Goal: Task Accomplishment & Management: Complete application form

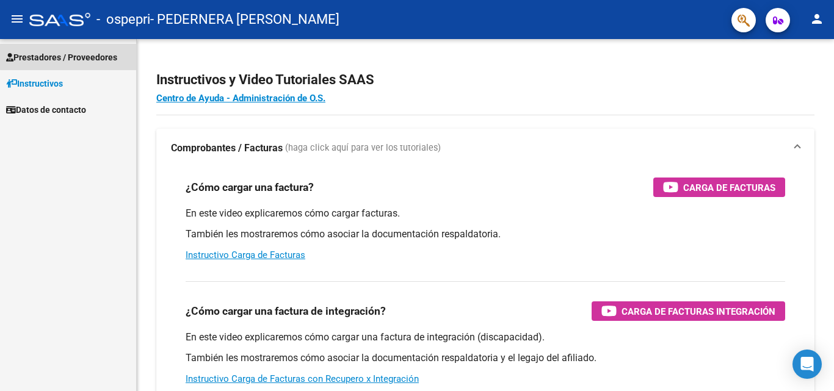
click at [75, 53] on span "Prestadores / Proveedores" at bounding box center [61, 57] width 111 height 13
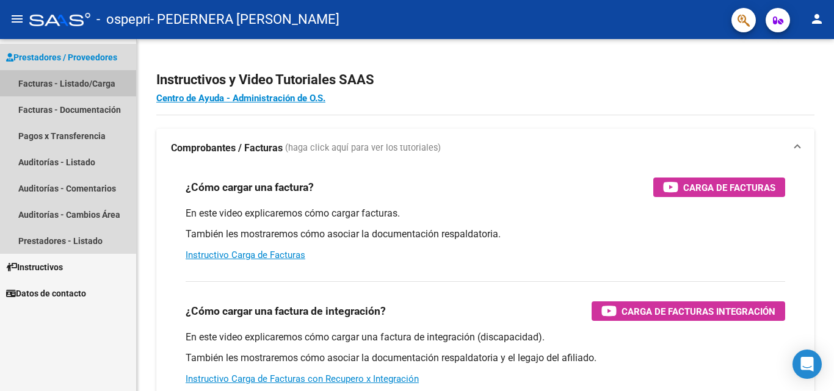
click at [73, 81] on link "Facturas - Listado/Carga" at bounding box center [68, 83] width 136 height 26
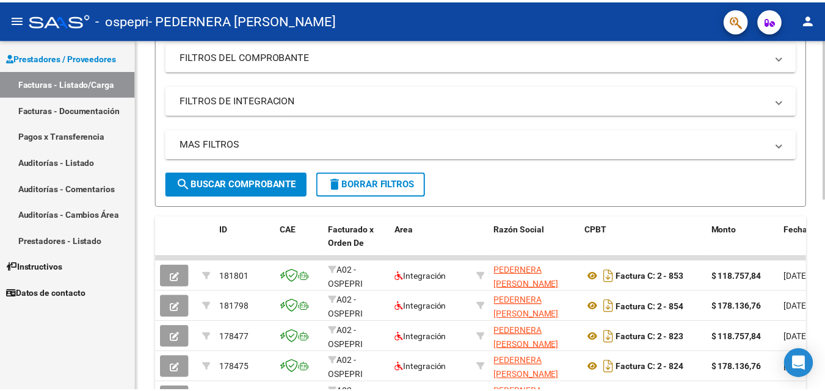
scroll to position [61, 0]
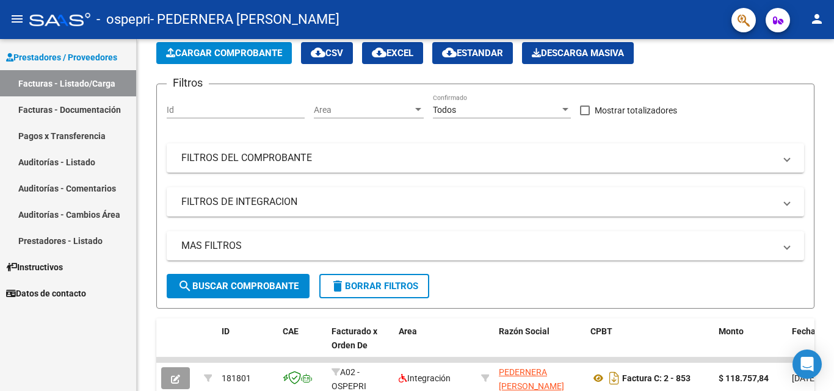
click at [826, 28] on mat-toolbar "menu - ospepri - PEDERNERA [PERSON_NAME] person" at bounding box center [417, 19] width 834 height 39
click at [818, 16] on mat-icon "person" at bounding box center [817, 19] width 15 height 15
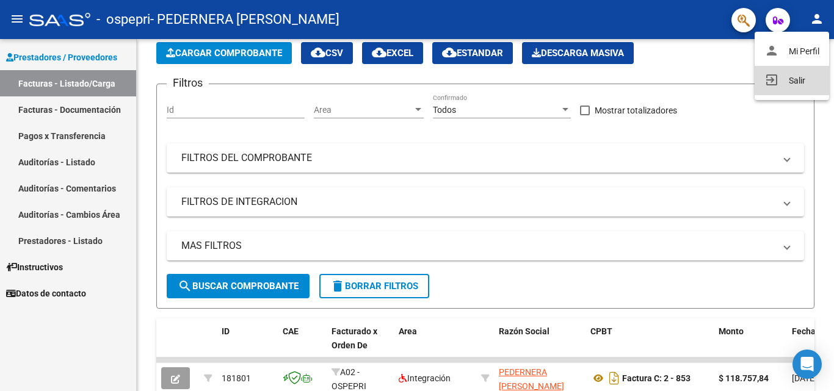
click at [778, 73] on button "exit_to_app Salir" at bounding box center [792, 80] width 74 height 29
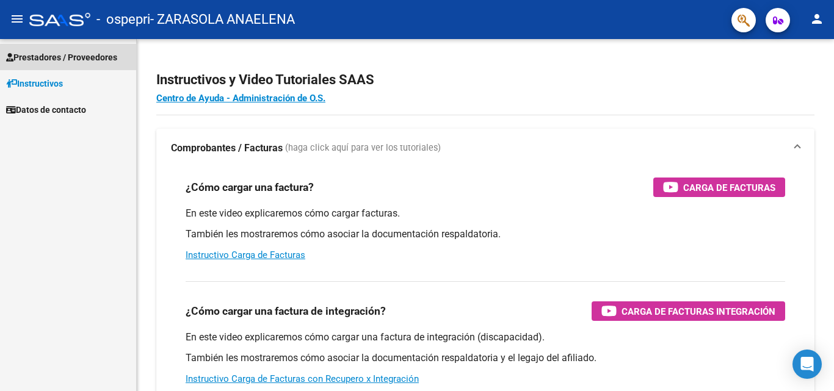
click at [70, 52] on span "Prestadores / Proveedores" at bounding box center [61, 57] width 111 height 13
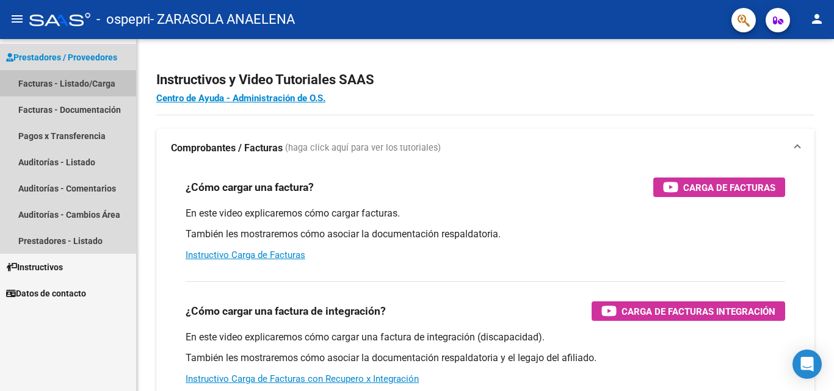
click at [86, 78] on link "Facturas - Listado/Carga" at bounding box center [68, 83] width 136 height 26
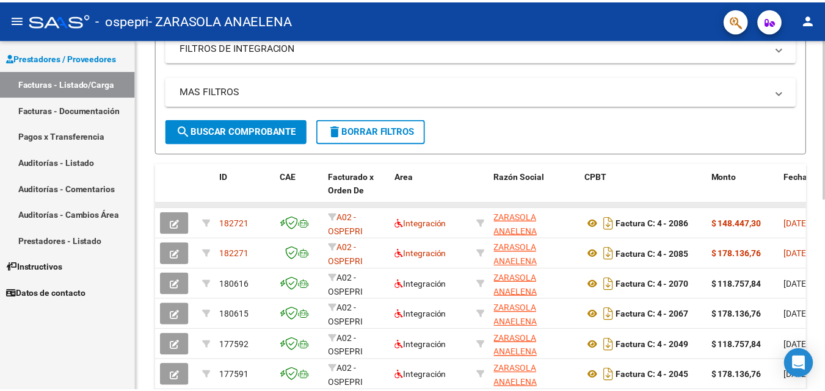
scroll to position [244, 0]
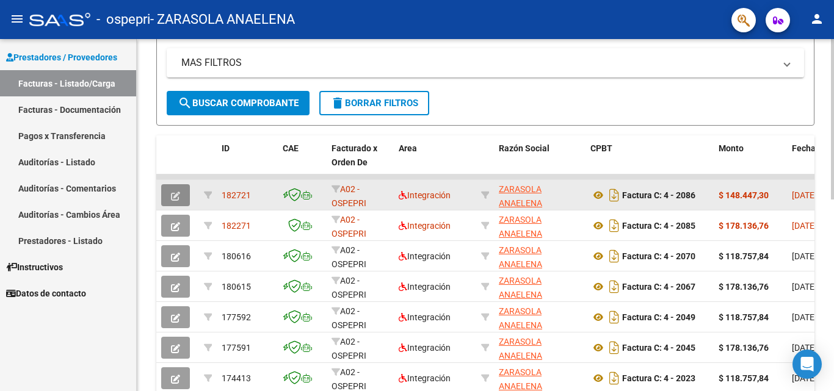
click at [174, 192] on icon "button" at bounding box center [175, 196] width 9 height 9
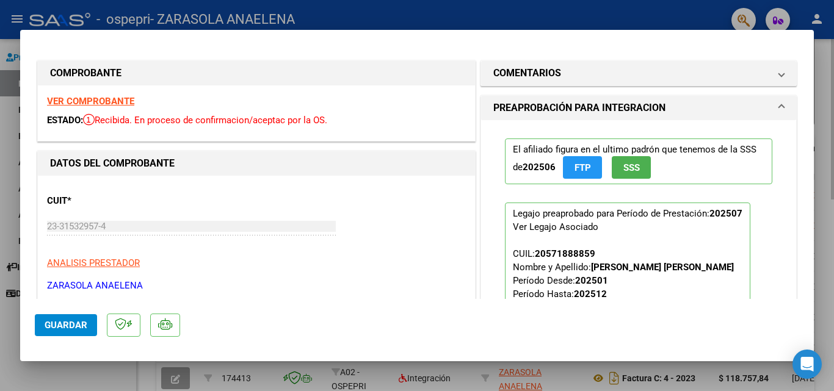
click at [833, 63] on div at bounding box center [417, 195] width 834 height 391
type input "$ 0,00"
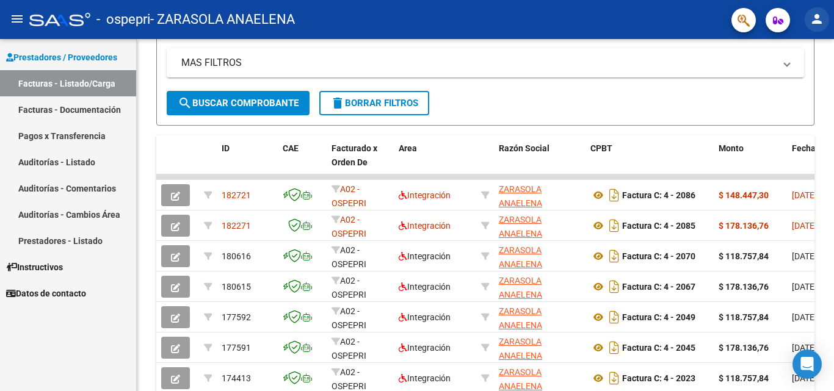
click at [810, 16] on mat-icon "person" at bounding box center [817, 19] width 15 height 15
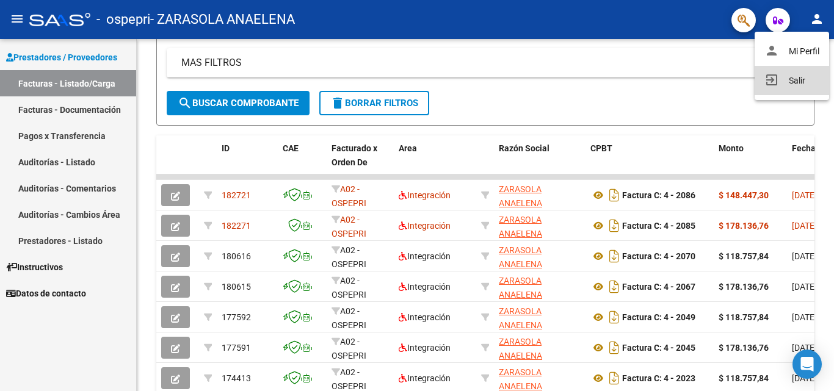
click at [769, 79] on mat-icon "exit_to_app" at bounding box center [771, 80] width 15 height 15
